Goal: Book appointment/travel/reservation

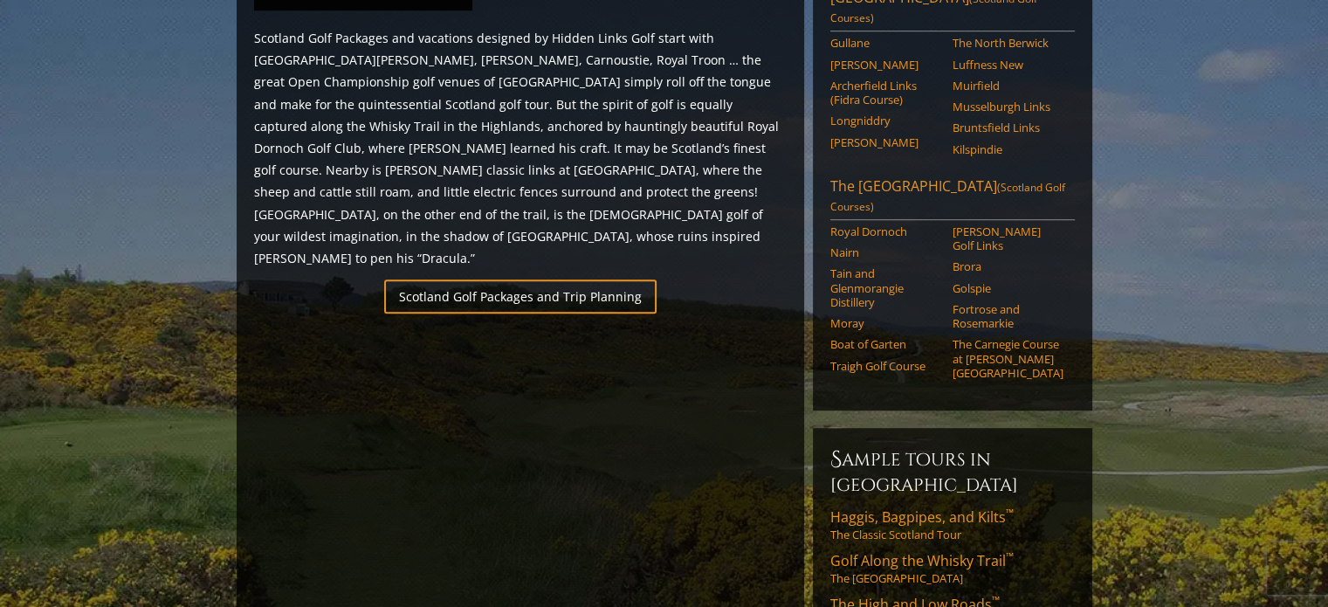
scroll to position [1047, 0]
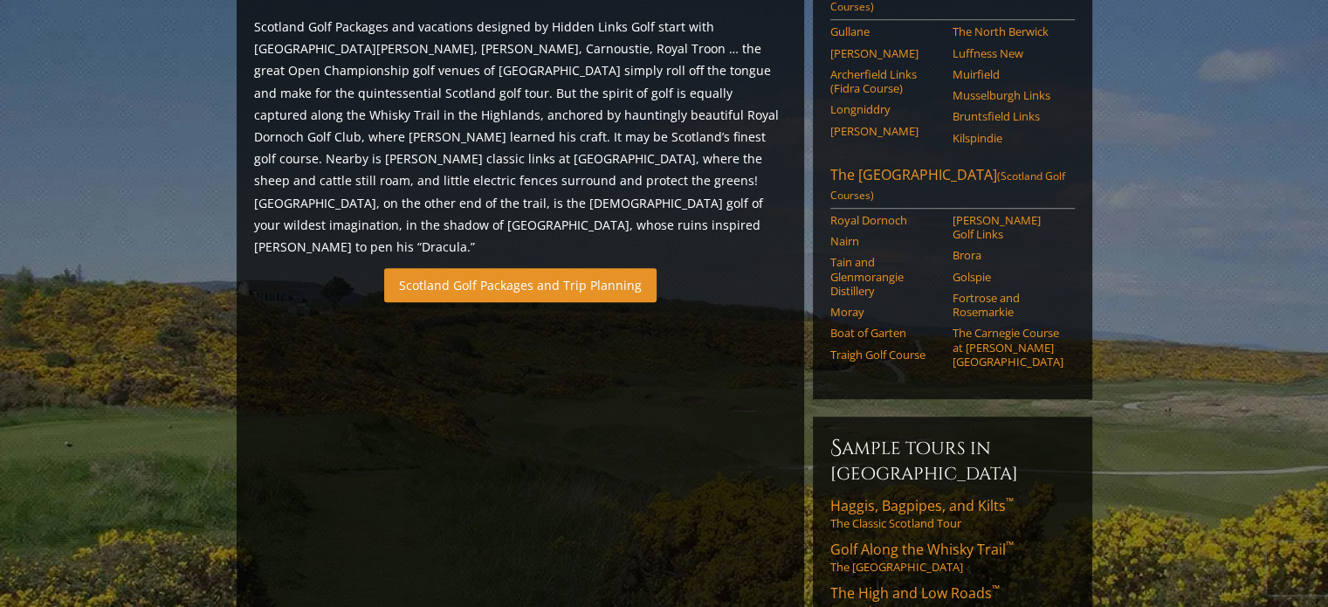
click at [564, 268] on link "Scotland Golf Packages and Trip Planning" at bounding box center [520, 285] width 272 height 34
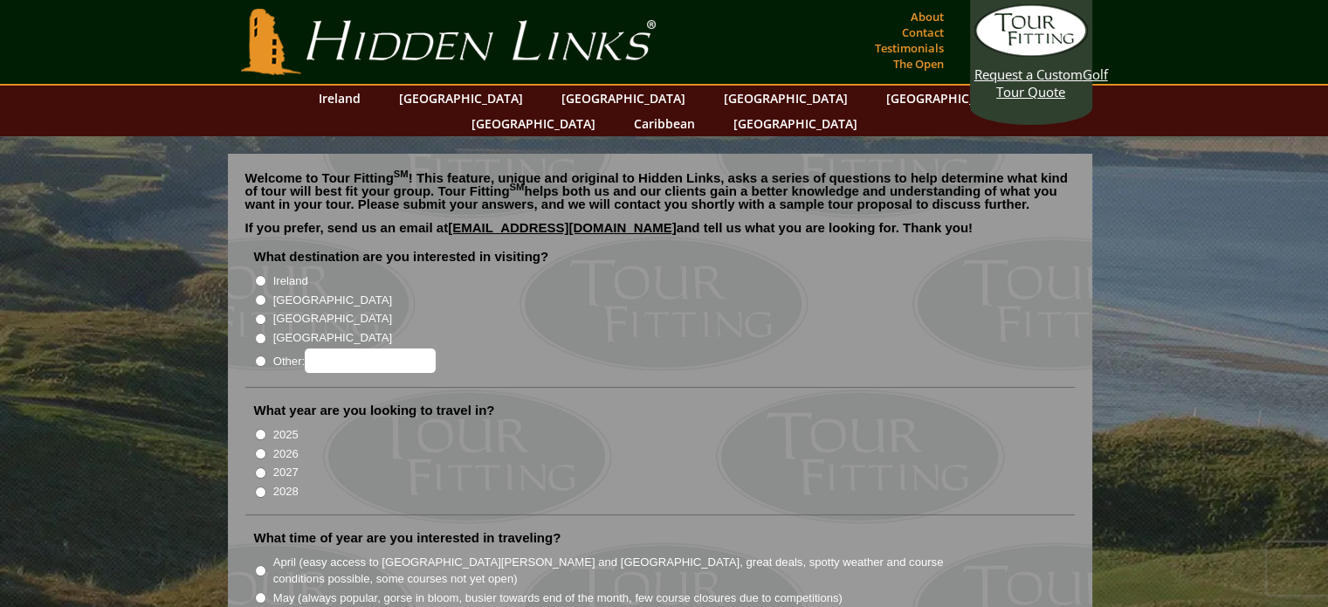
click at [257, 294] on input "[GEOGRAPHIC_DATA]" at bounding box center [260, 299] width 11 height 11
radio input "true"
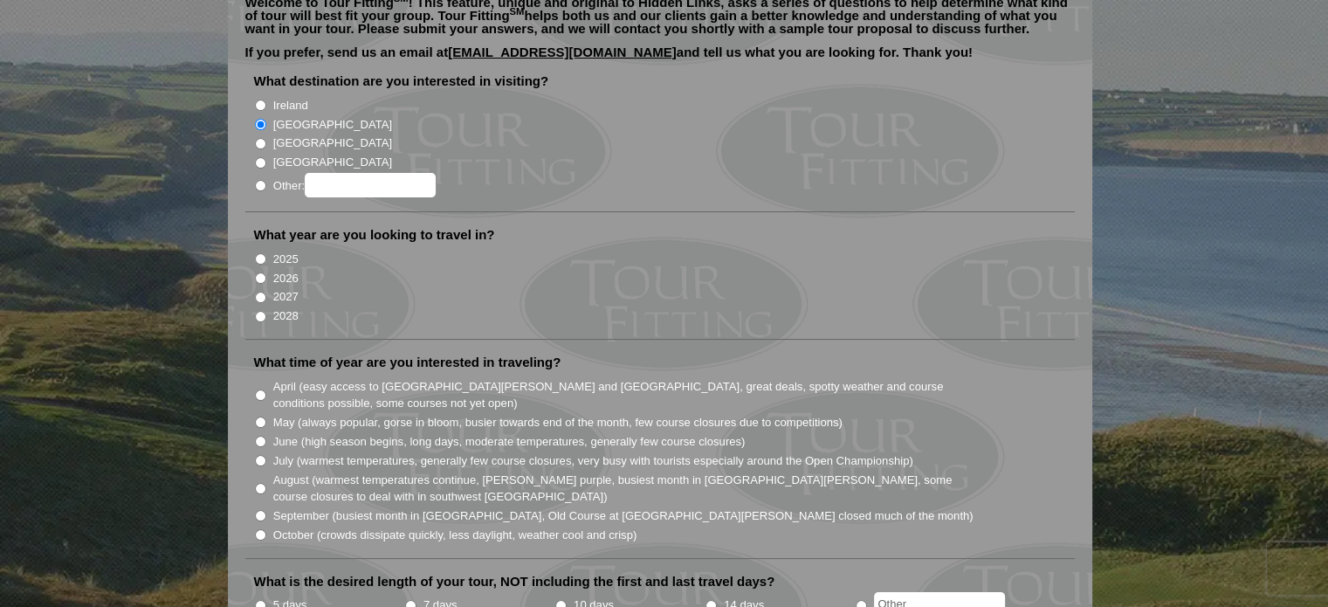
scroll to position [262, 0]
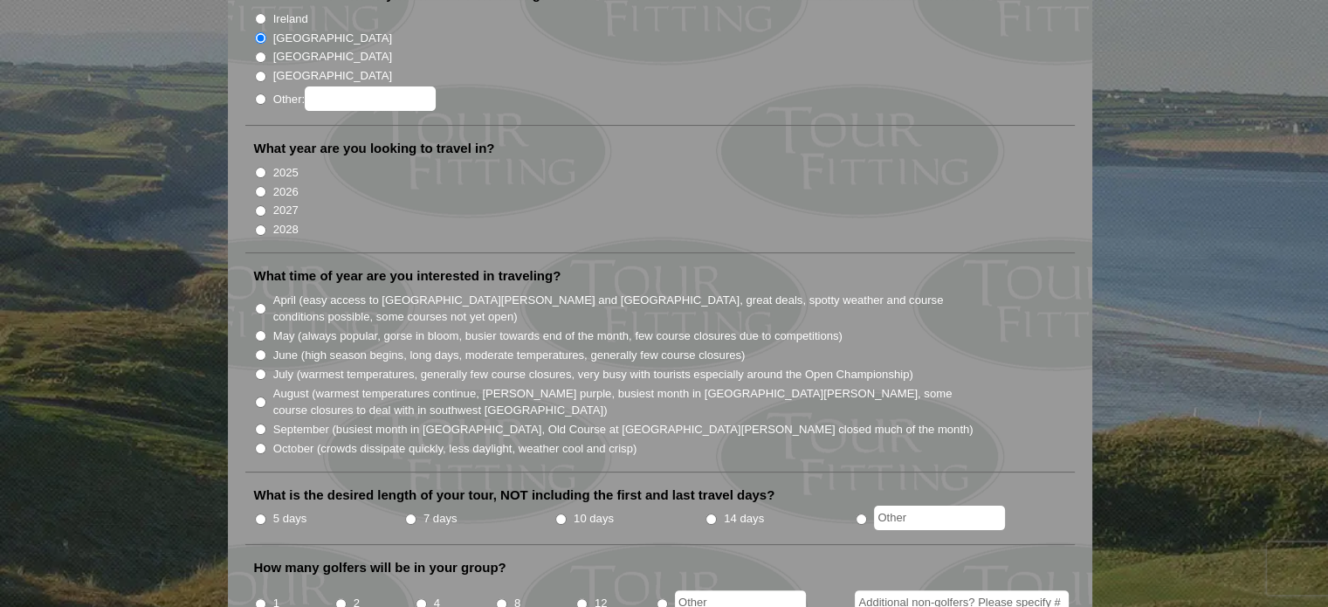
drag, startPoint x: 262, startPoint y: 166, endPoint x: 471, endPoint y: 161, distance: 209.5
click at [262, 186] on input "2026" at bounding box center [260, 191] width 11 height 11
radio input "true"
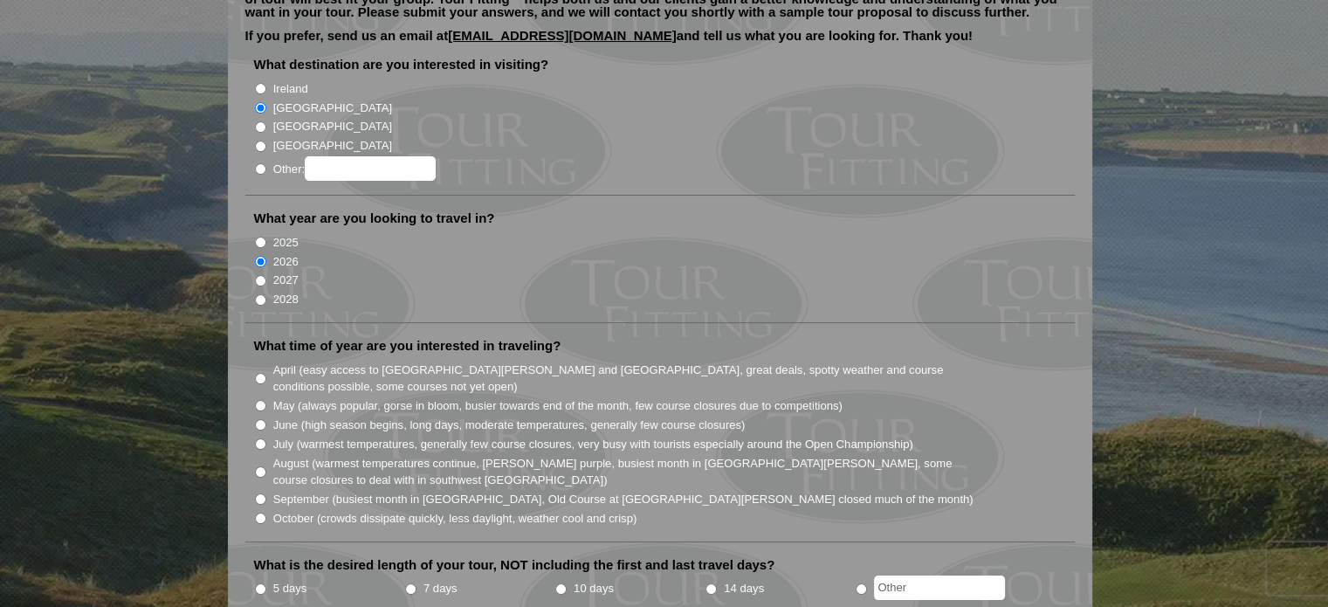
scroll to position [0, 0]
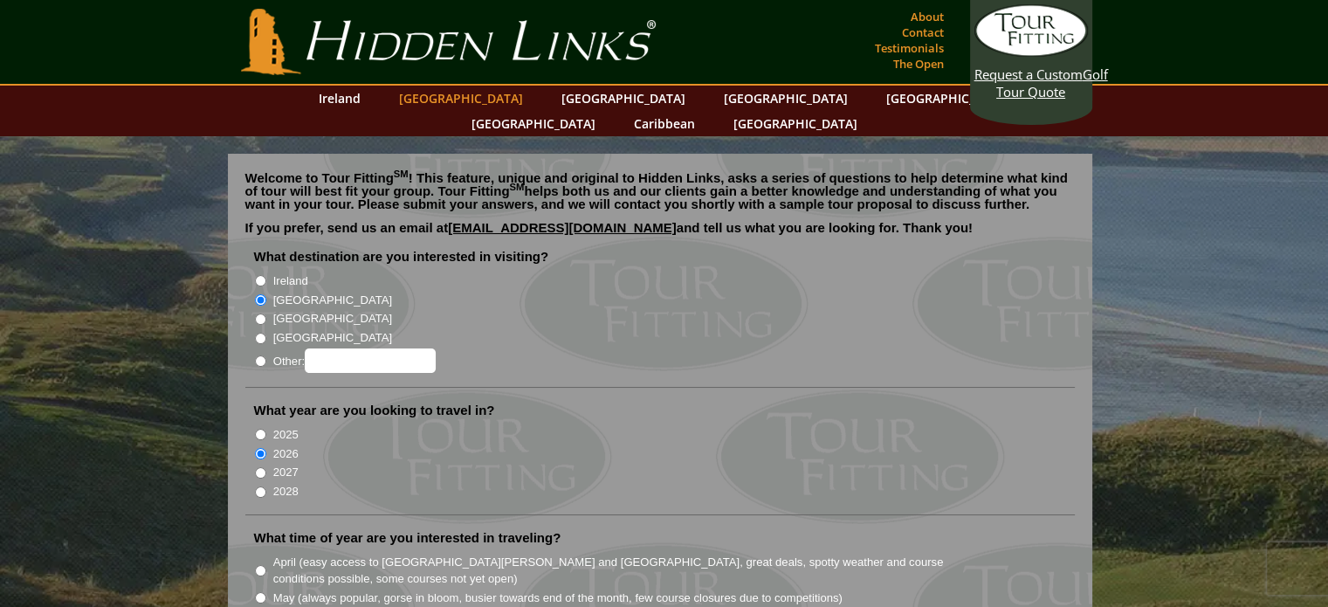
click at [484, 97] on link "[GEOGRAPHIC_DATA]" at bounding box center [460, 98] width 141 height 25
